Goal: Answer question/provide support: Answer question/provide support

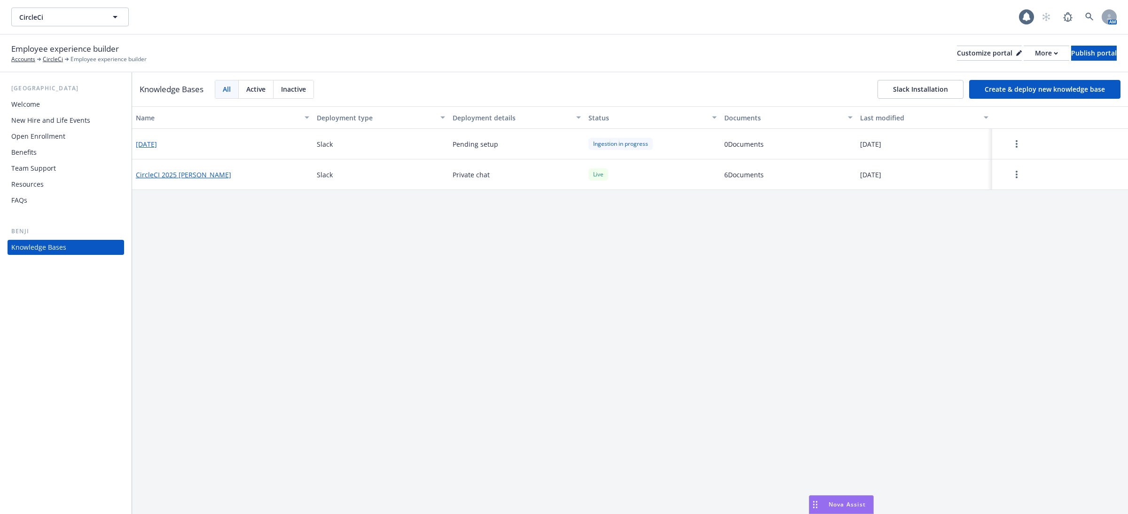
click at [181, 178] on button "CircleCI 2025 [PERSON_NAME]" at bounding box center [183, 175] width 95 height 10
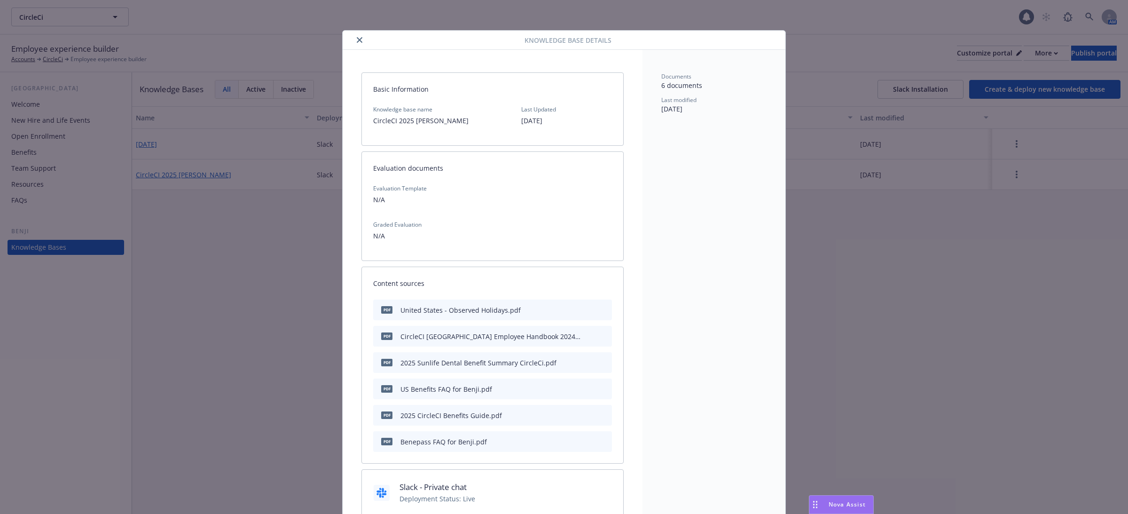
scroll to position [28, 0]
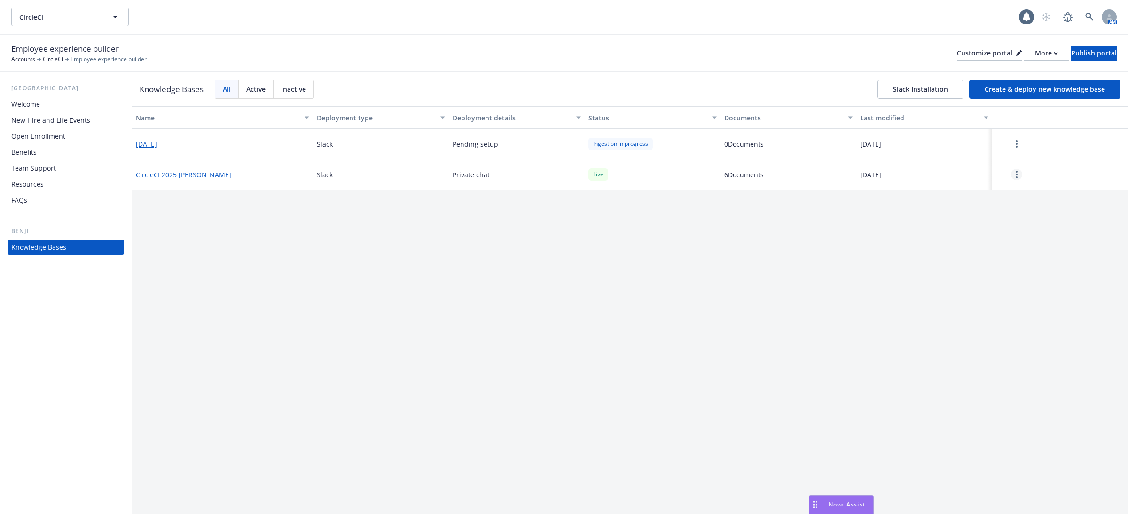
click at [1018, 176] on link "more" at bounding box center [1016, 174] width 11 height 11
click at [1008, 237] on div "Edit configuration" at bounding box center [1018, 235] width 124 height 16
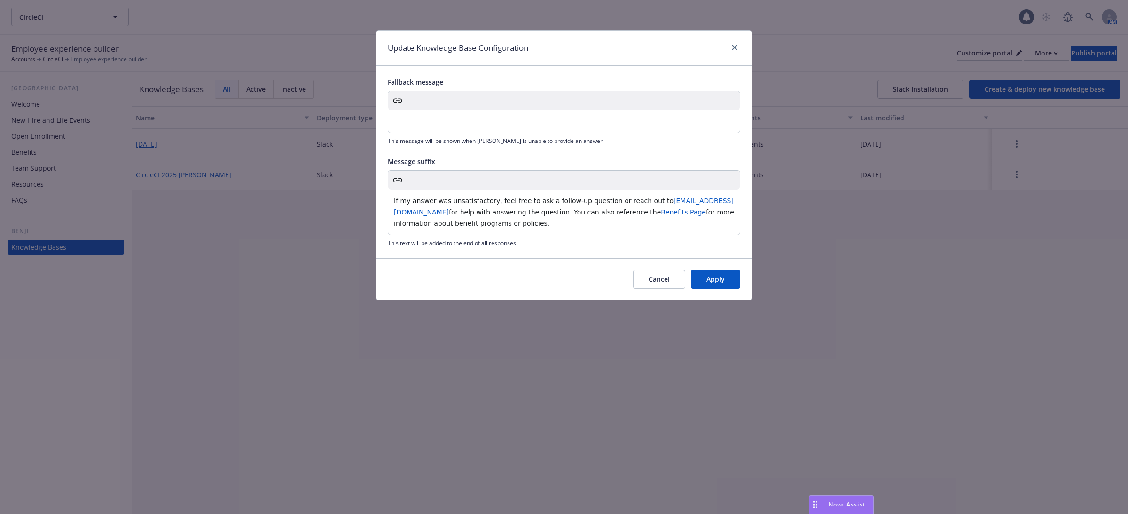
click at [507, 214] on span "for help with answering the question. You can also reference the" at bounding box center [555, 212] width 212 height 8
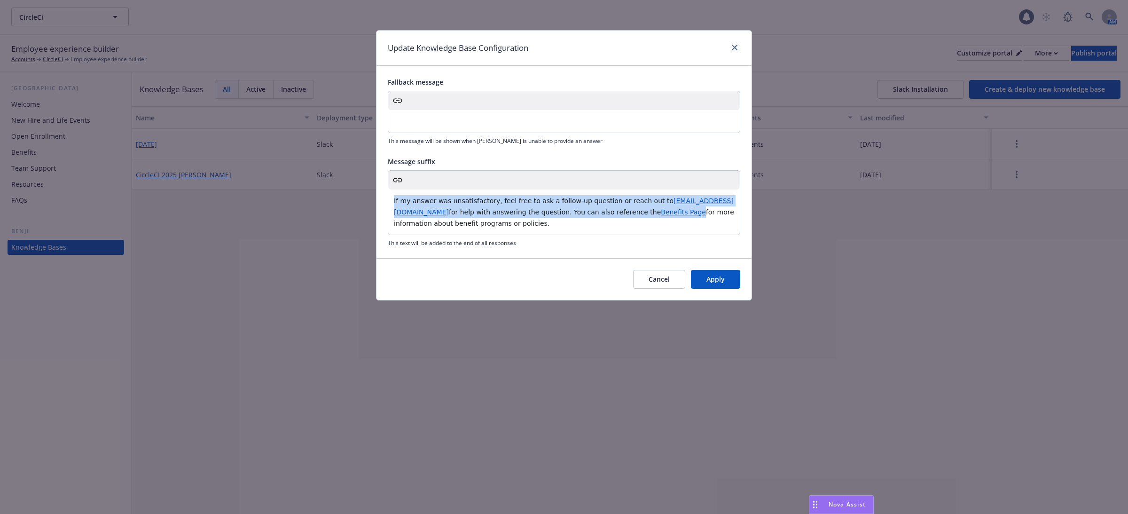
copy p "If my answer was unsatisfactory, feel free to ask a follow-up question or reach…"
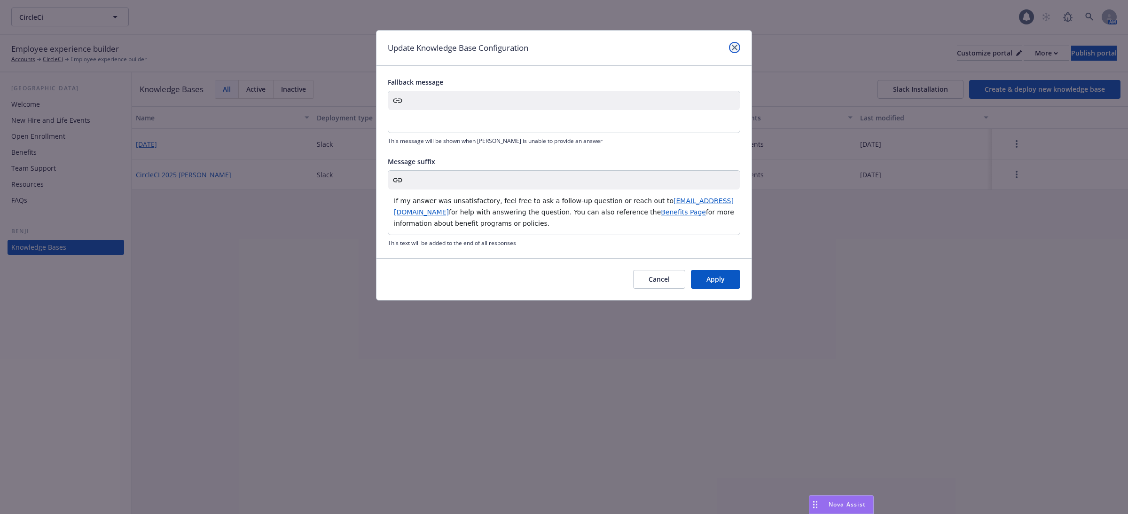
click at [735, 53] on link "close" at bounding box center [734, 47] width 11 height 11
